Goal: Task Accomplishment & Management: Use online tool/utility

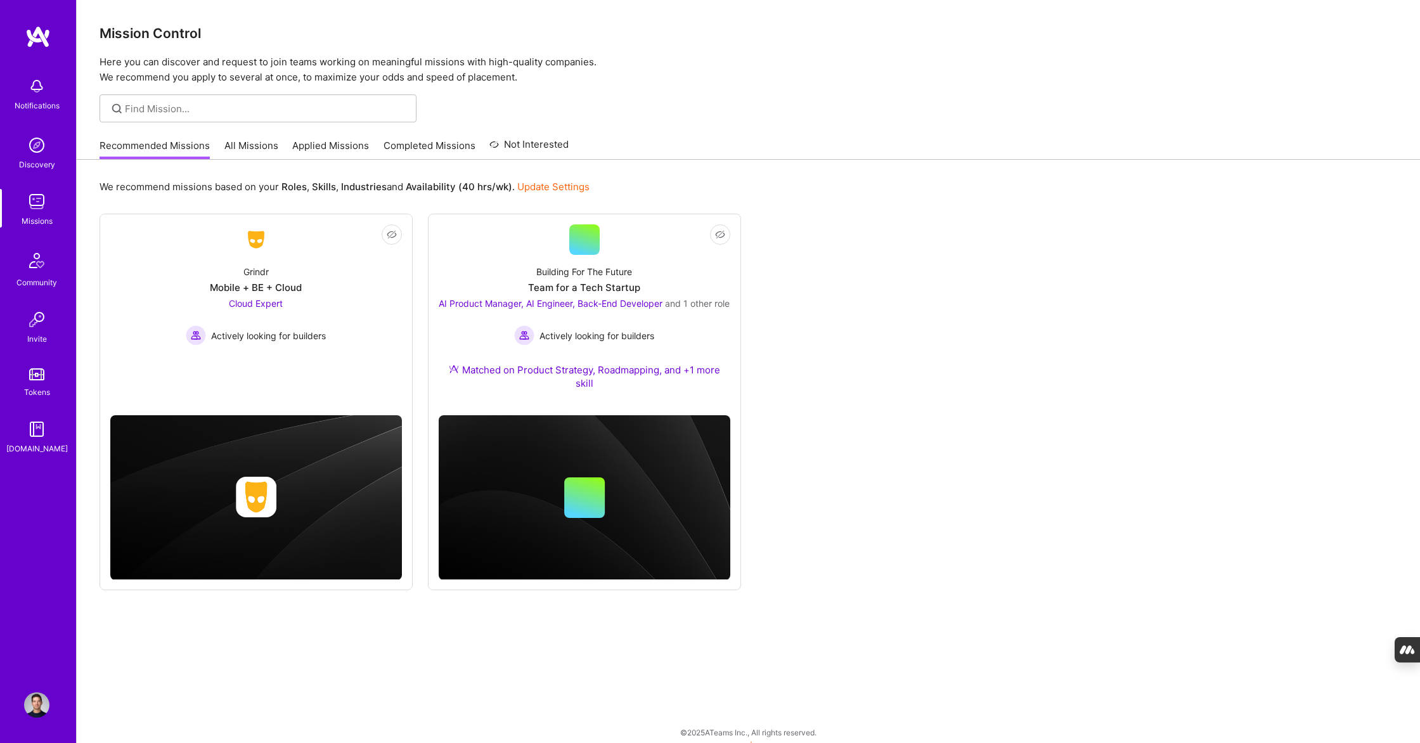
click at [253, 151] on link "All Missions" at bounding box center [251, 149] width 54 height 21
click at [333, 145] on link "Applied Missions" at bounding box center [330, 149] width 77 height 21
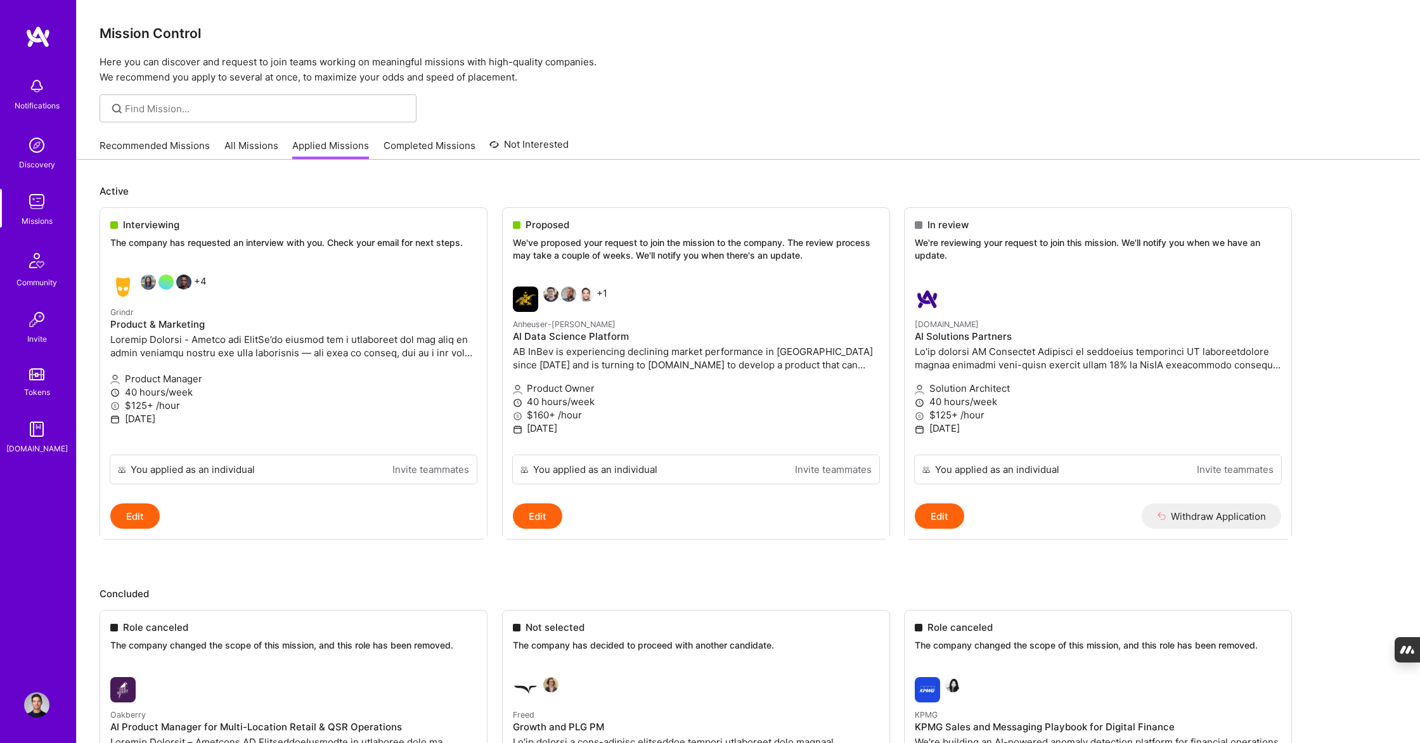
click at [49, 187] on div "Notifications Discovery Missions Community Invite Tokens [DOMAIN_NAME]" at bounding box center [38, 263] width 76 height 384
click at [42, 195] on img at bounding box center [36, 201] width 25 height 25
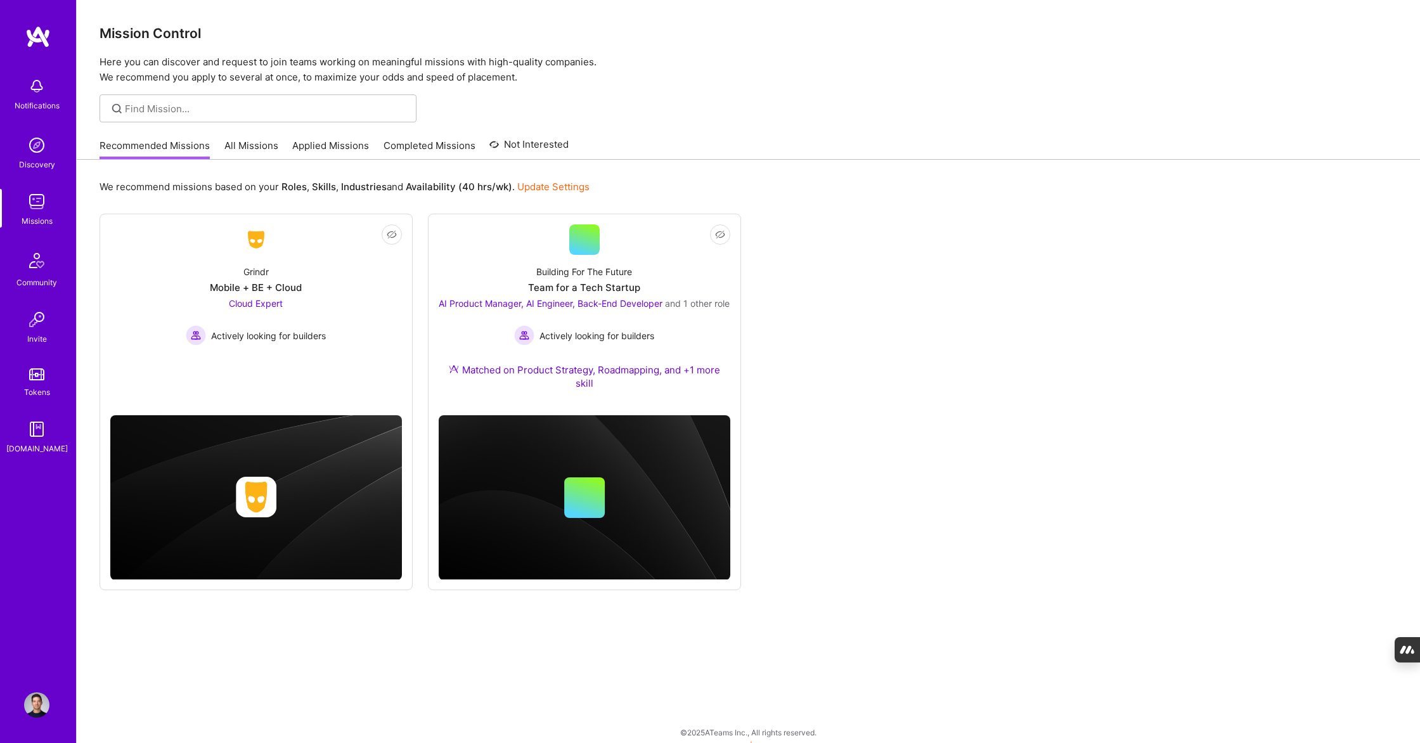
click at [33, 190] on img at bounding box center [36, 201] width 25 height 25
click at [42, 198] on img at bounding box center [36, 201] width 25 height 25
click at [222, 157] on div "Recommended Missions All Missions Applied Missions Completed Missions Not Inter…" at bounding box center [334, 145] width 469 height 27
click at [234, 149] on link "All Missions" at bounding box center [251, 149] width 54 height 21
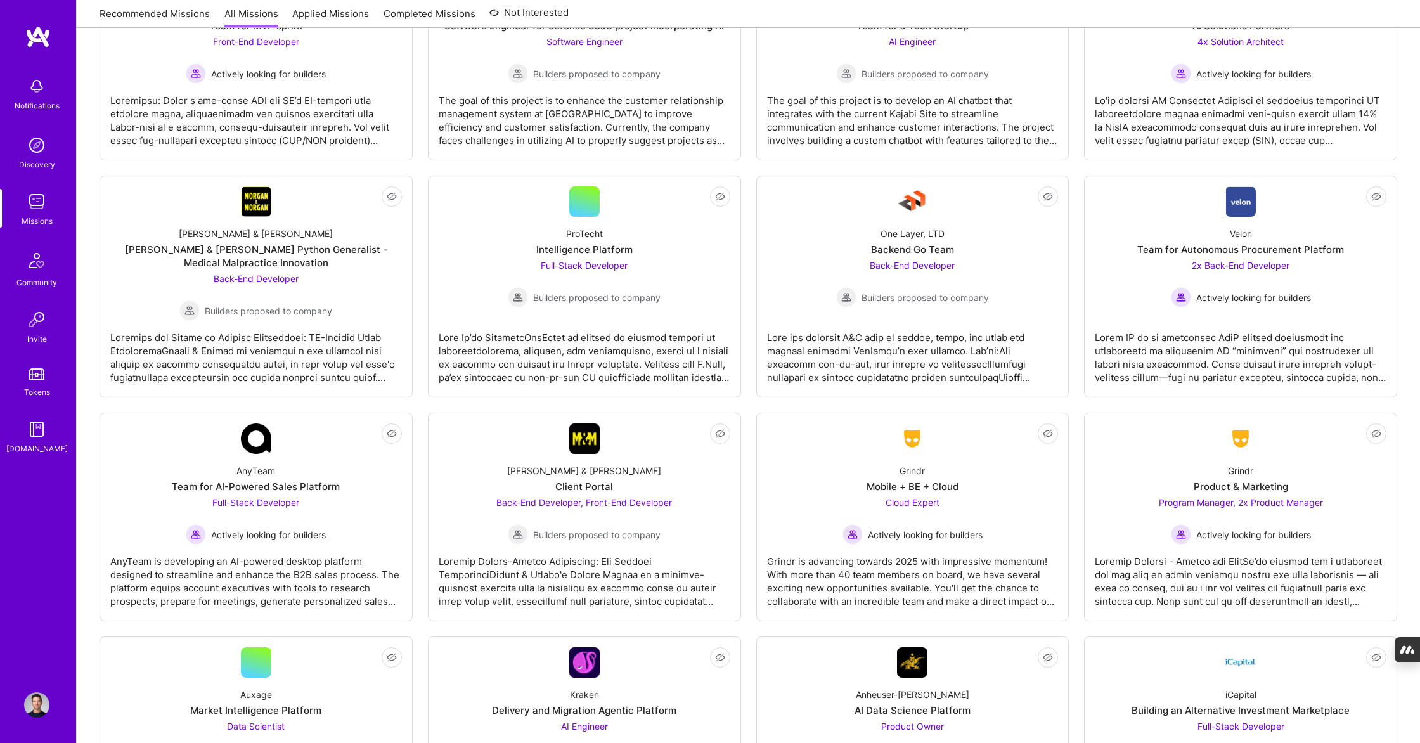
scroll to position [2760, 0]
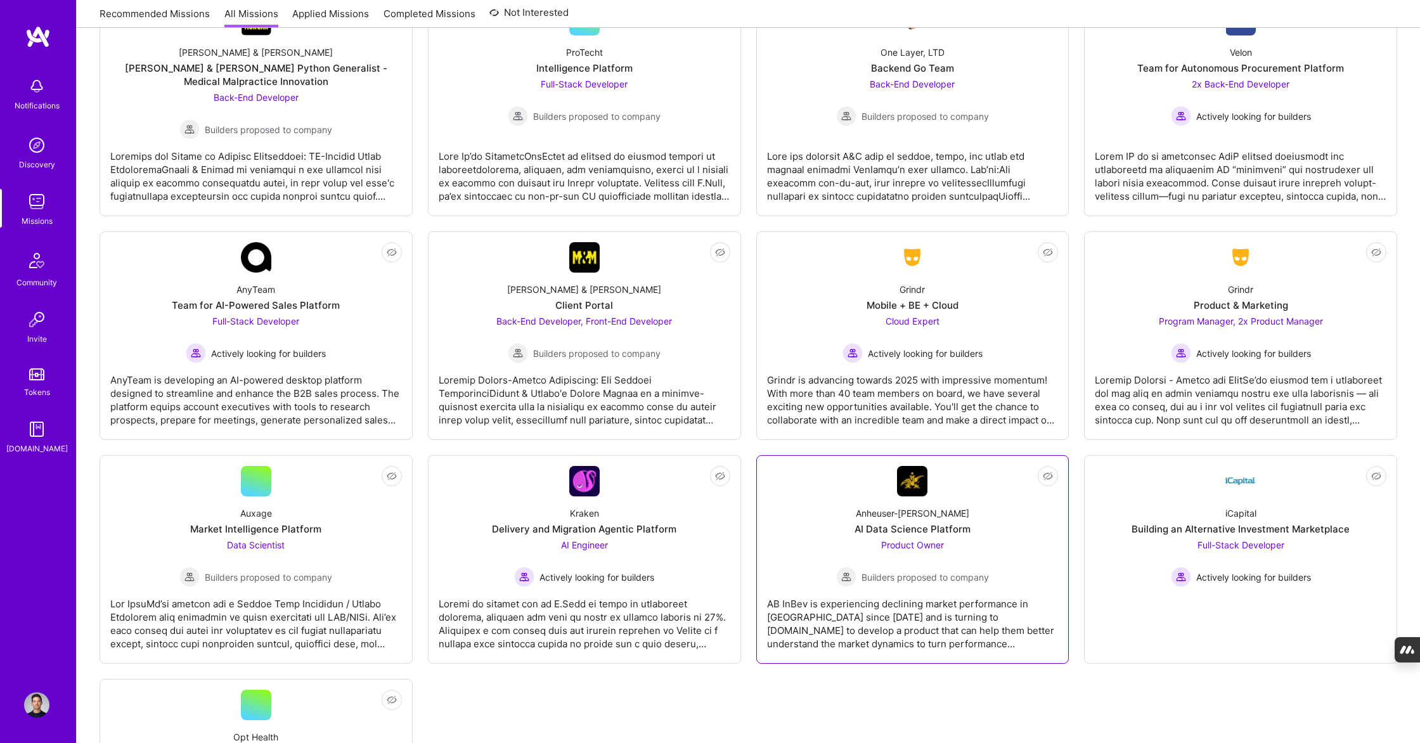
click at [788, 586] on div "Anheuser-[PERSON_NAME] Data Science Platform Product Owner Builders proposed to…" at bounding box center [913, 541] width 292 height 91
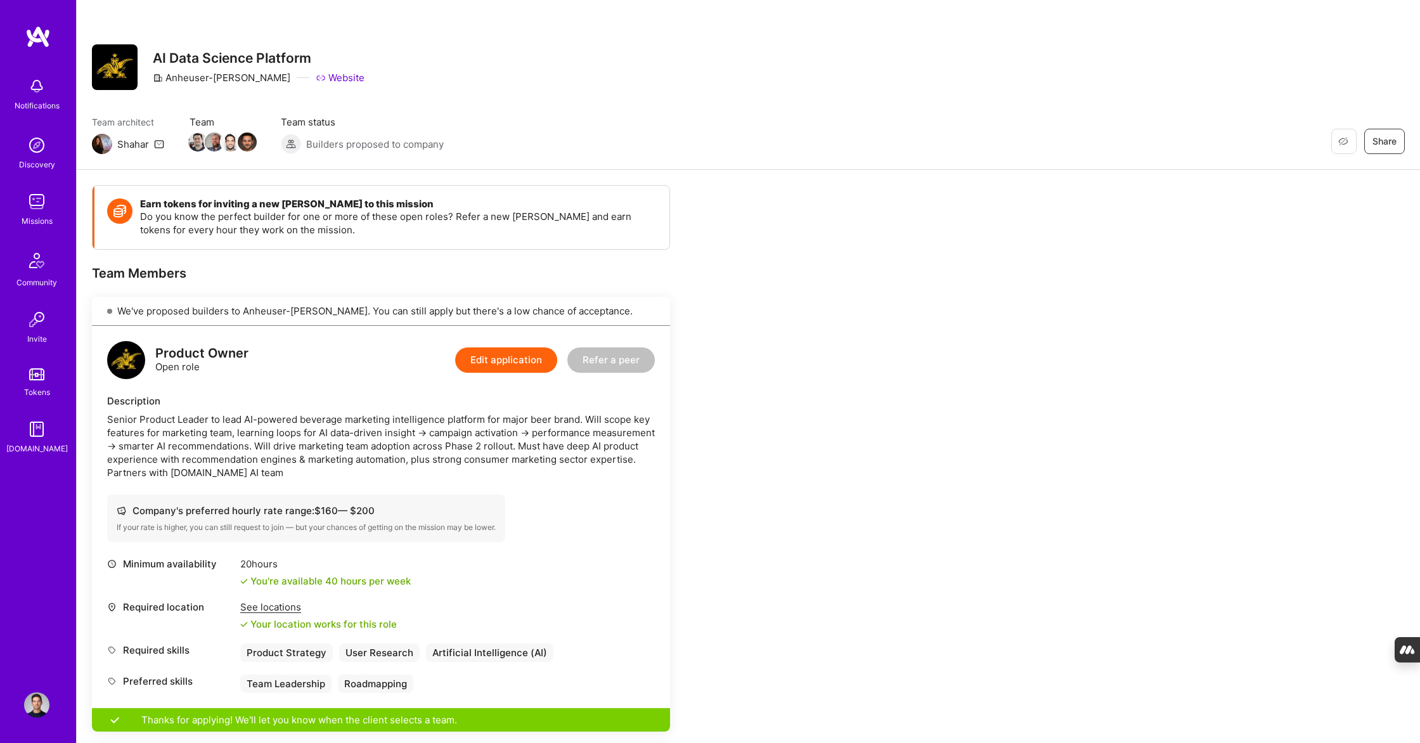
click at [33, 150] on img at bounding box center [36, 144] width 25 height 25
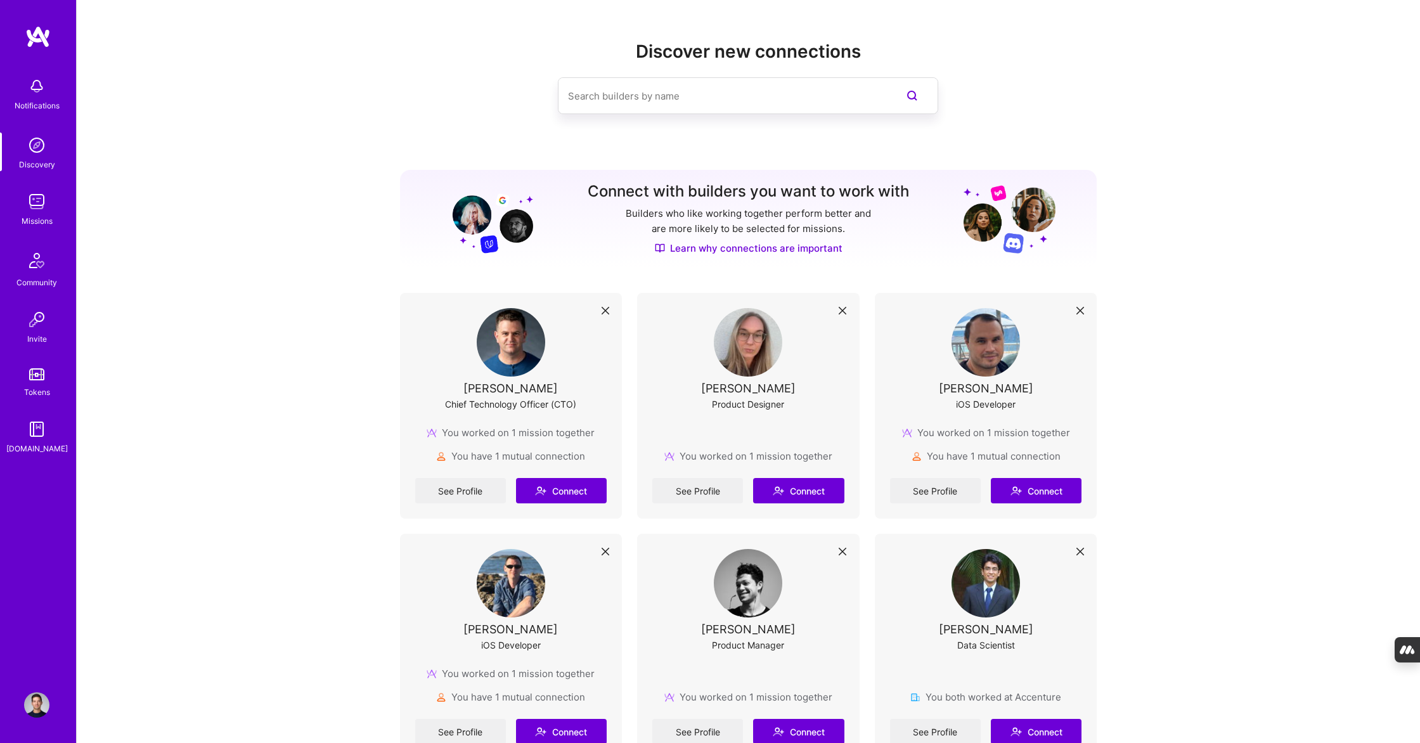
click at [41, 707] on img at bounding box center [36, 704] width 25 height 25
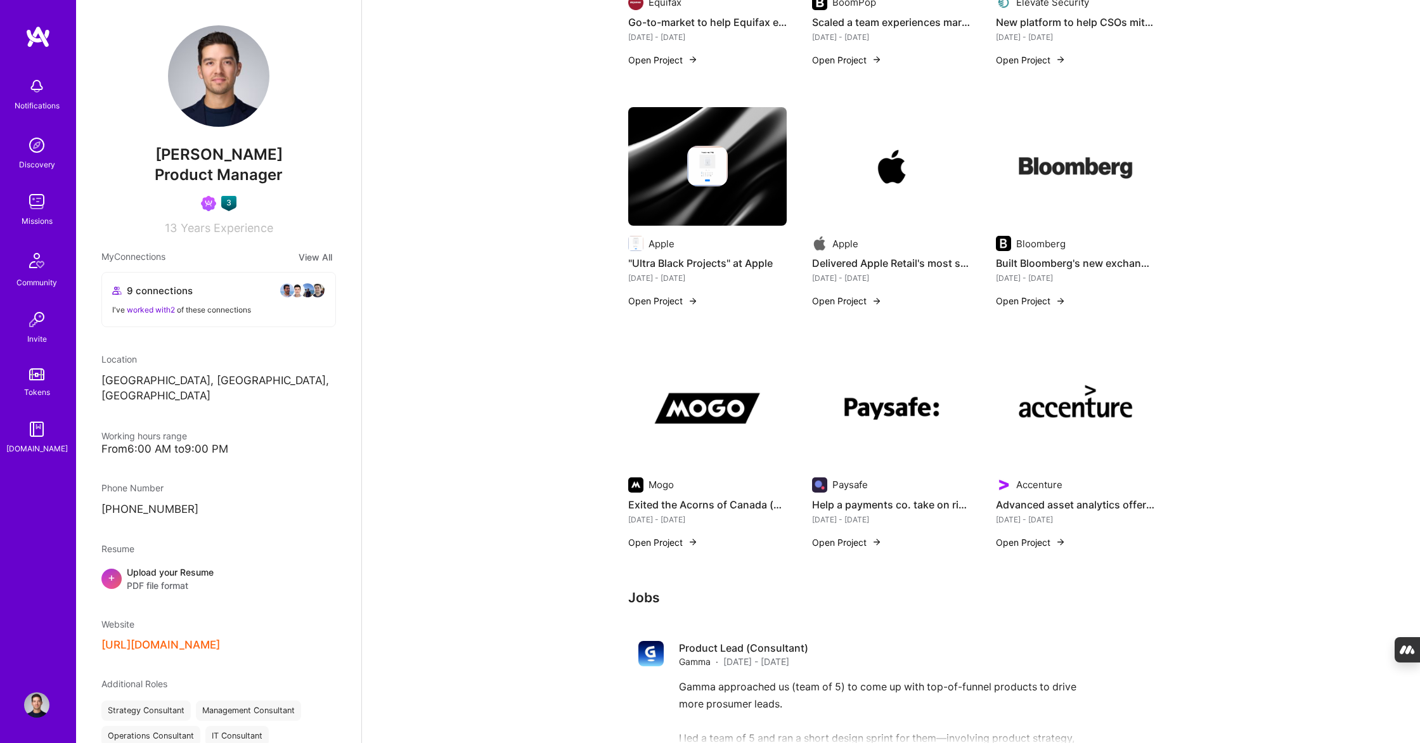
scroll to position [1072, 0]
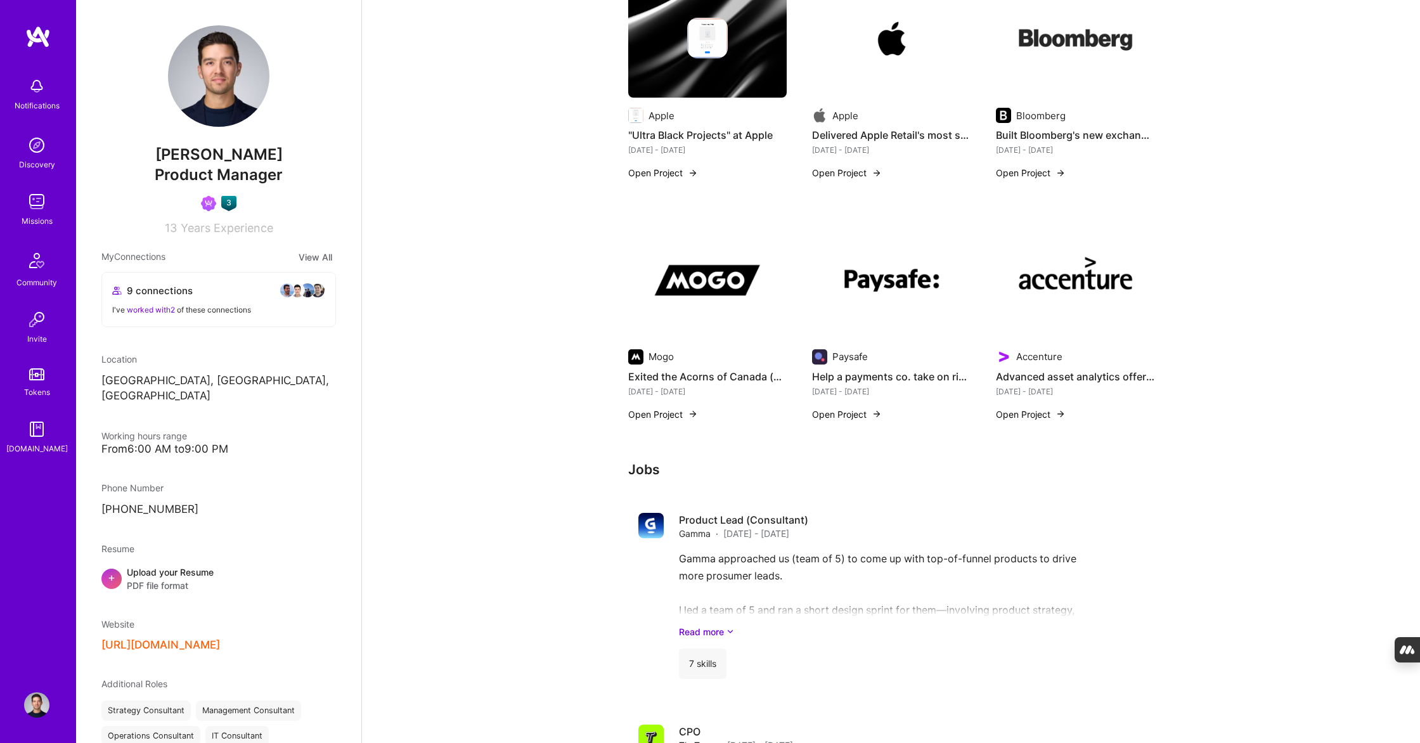
click at [36, 202] on img at bounding box center [36, 201] width 25 height 25
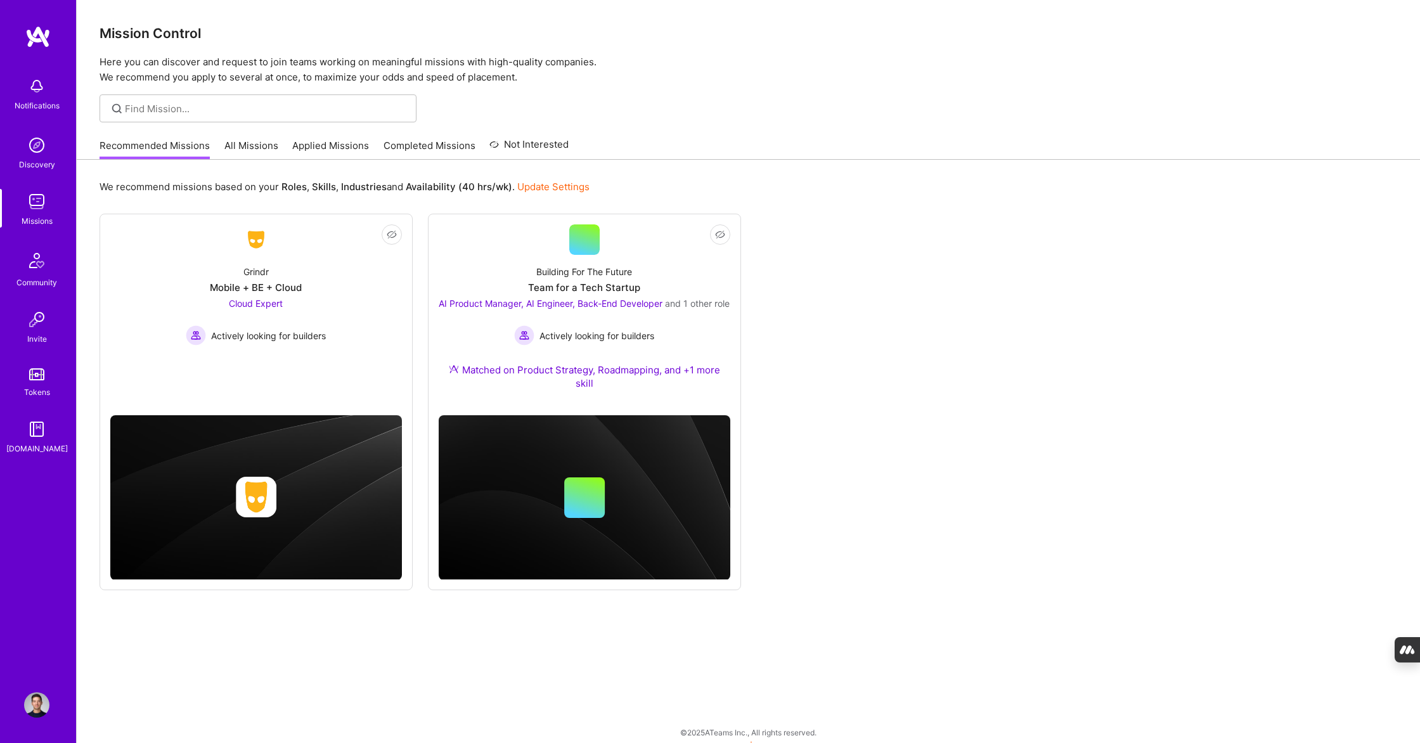
click at [318, 144] on link "Applied Missions" at bounding box center [330, 149] width 77 height 21
